Goal: Task Accomplishment & Management: Complete application form

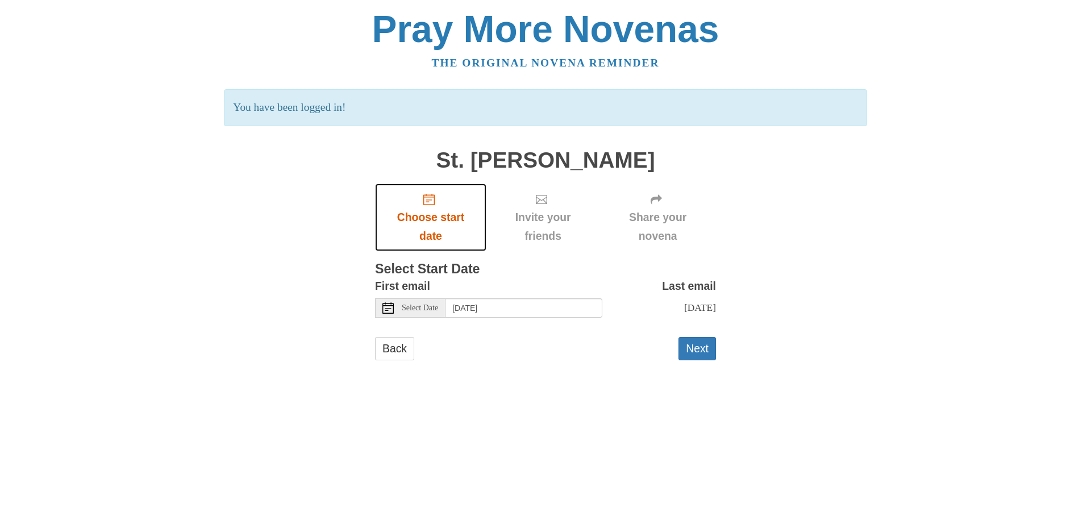
click at [451, 217] on span "Choose start date" at bounding box center [430, 226] width 89 height 37
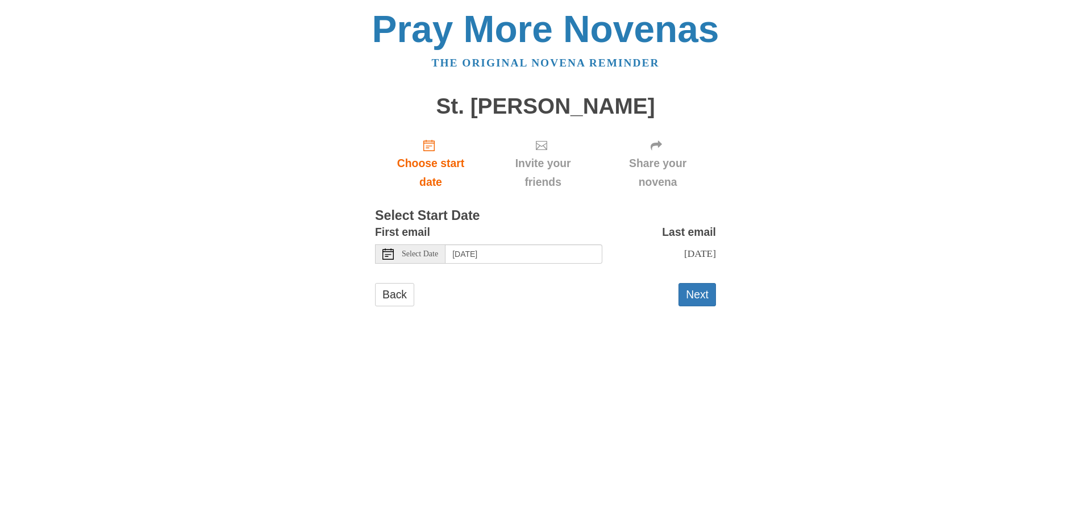
click at [389, 254] on icon at bounding box center [387, 253] width 11 height 11
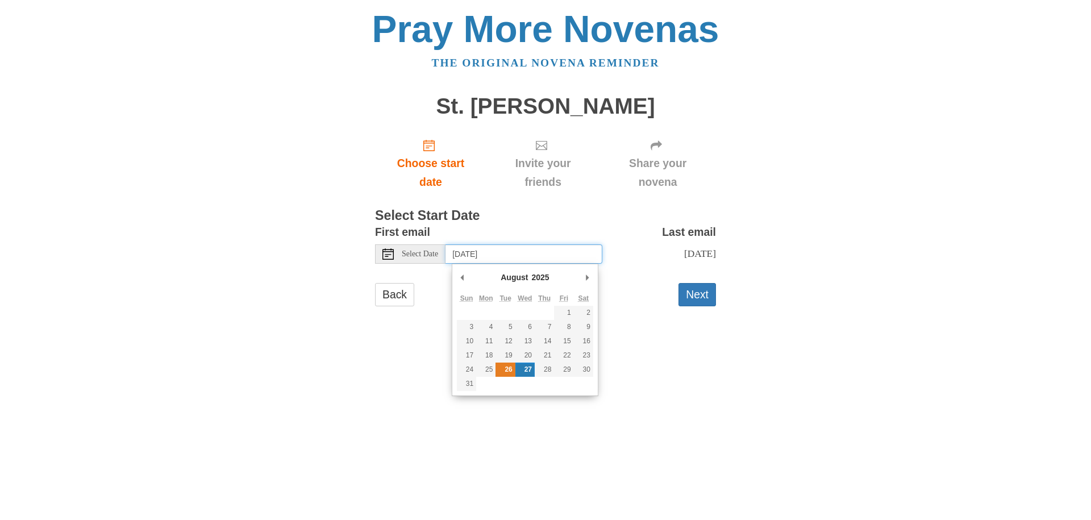
type input "[DATE]"
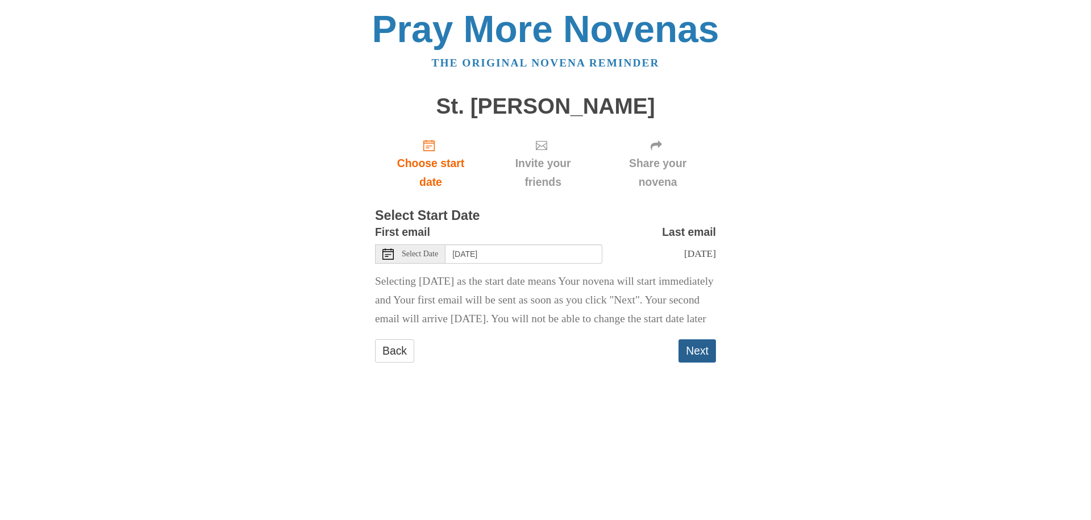
click at [691, 362] on button "Next" at bounding box center [696, 350] width 37 height 23
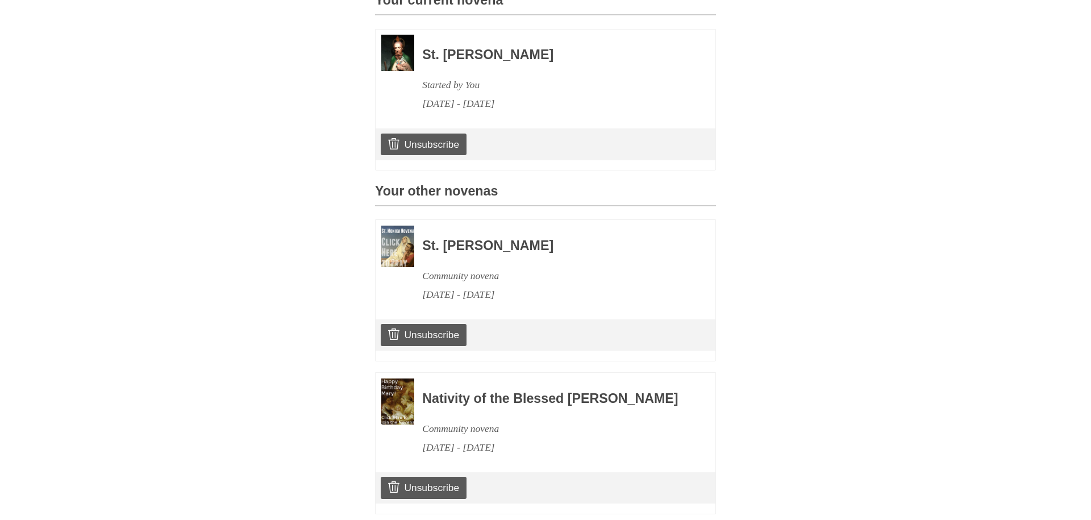
scroll to position [348, 0]
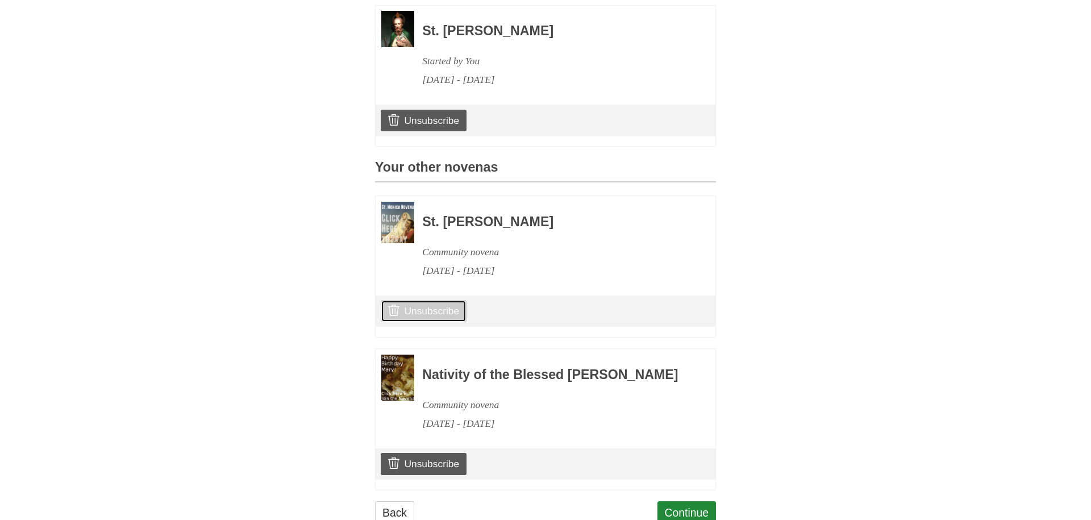
click at [445, 322] on link "Unsubscribe" at bounding box center [424, 311] width 86 height 22
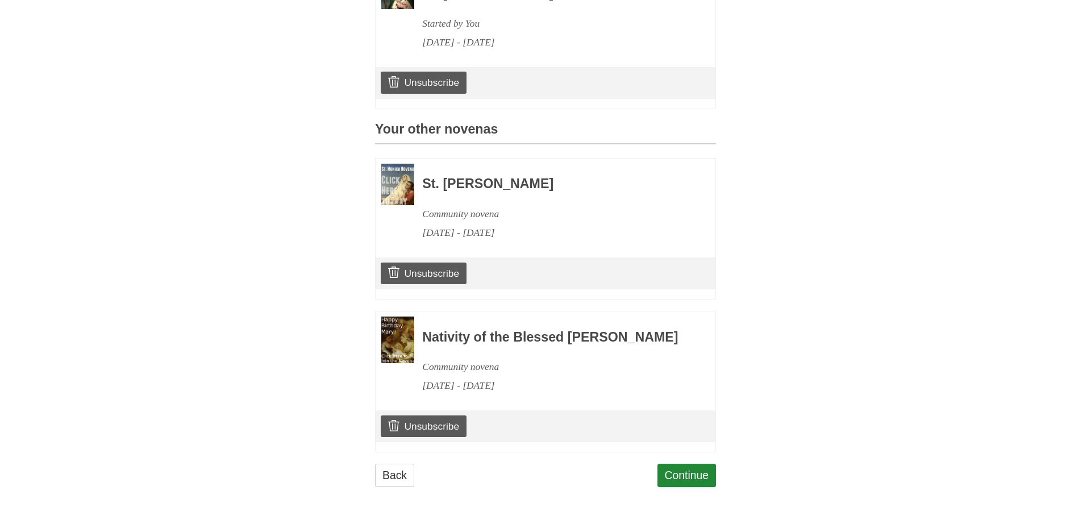
scroll to position [473, 0]
click at [422, 426] on link "Unsubscribe" at bounding box center [424, 426] width 86 height 22
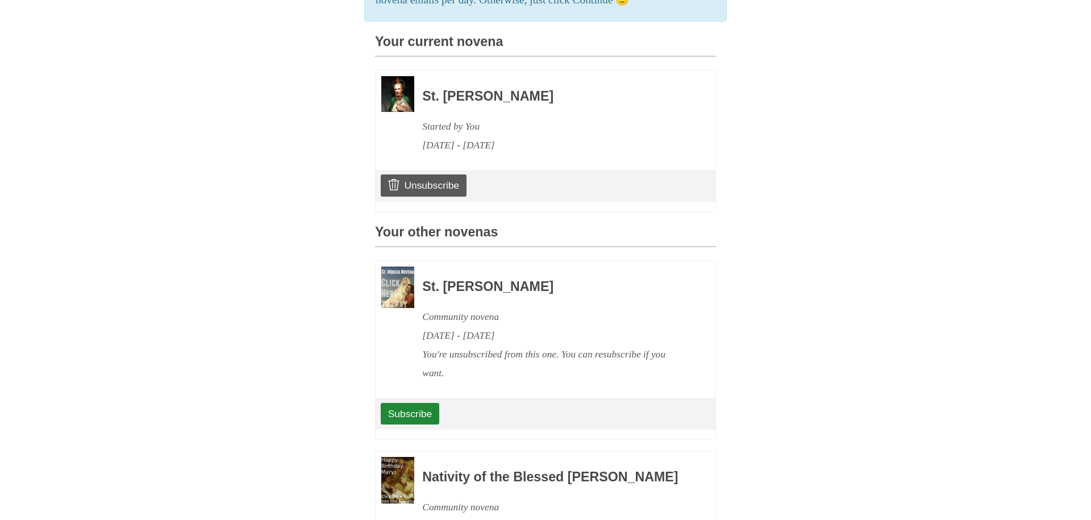
scroll to position [510, 0]
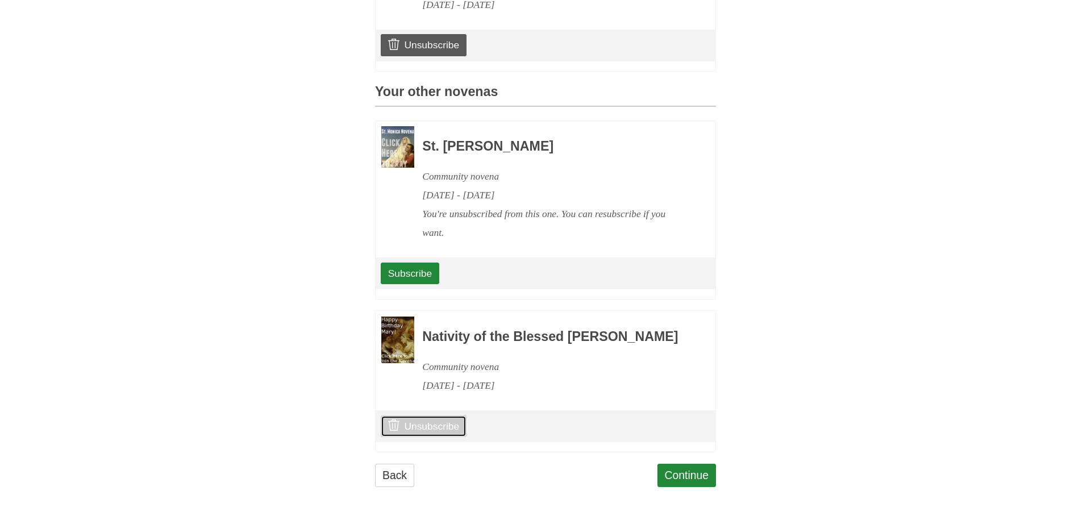
click at [432, 425] on link "Unsubscribe" at bounding box center [424, 426] width 86 height 22
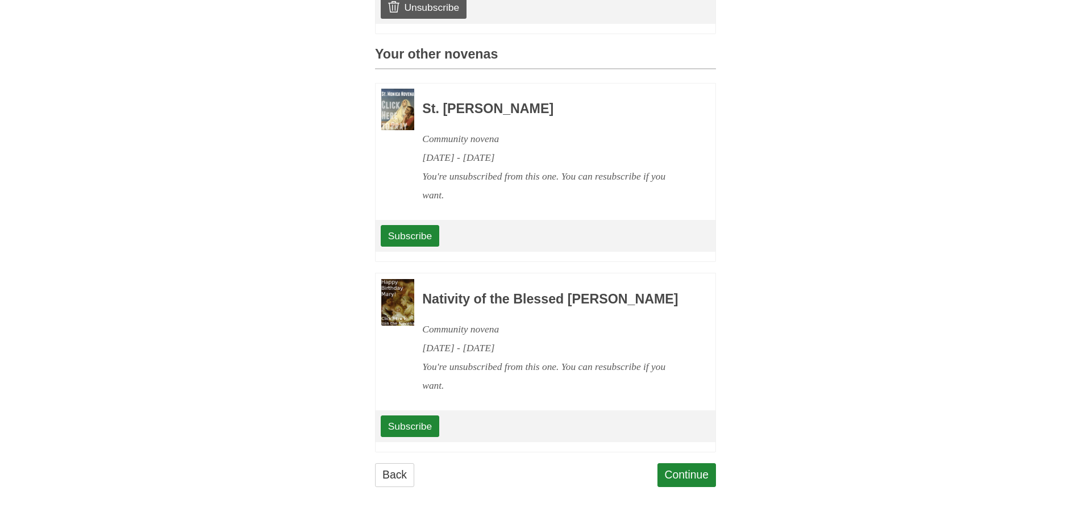
scroll to position [548, 0]
click at [681, 478] on link "Continue" at bounding box center [686, 474] width 59 height 23
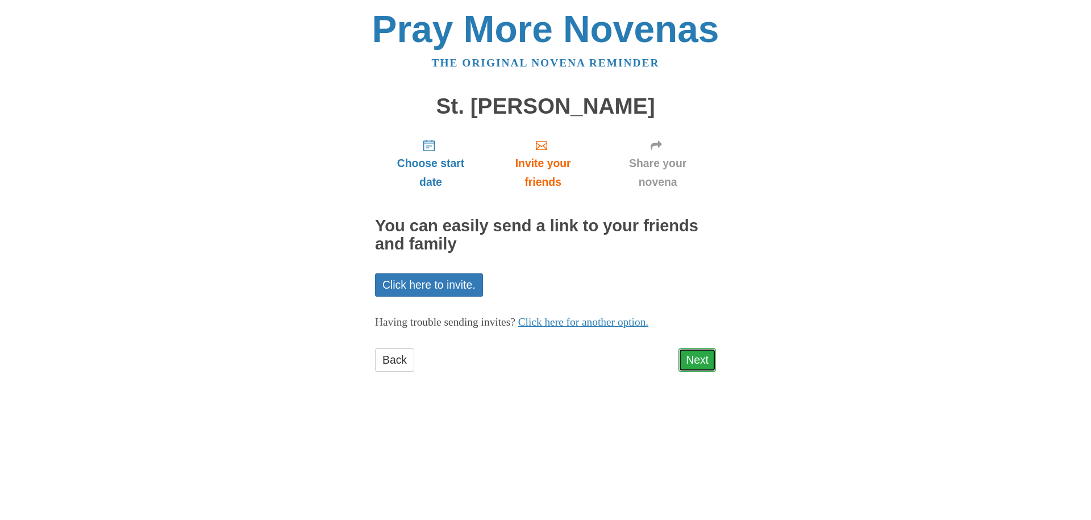
click at [699, 361] on link "Next" at bounding box center [696, 359] width 37 height 23
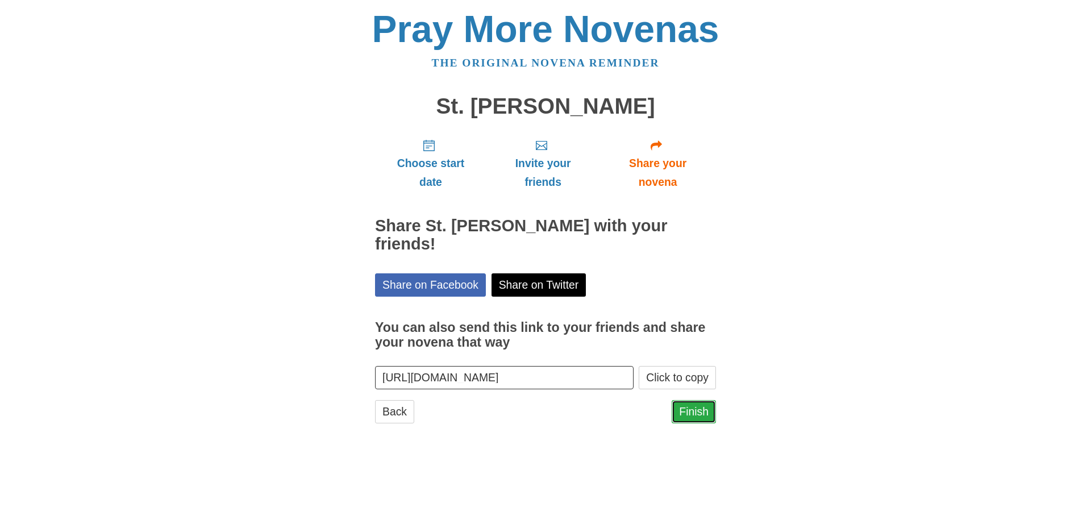
click at [699, 400] on link "Finish" at bounding box center [694, 411] width 44 height 23
